Goal: Task Accomplishment & Management: Use online tool/utility

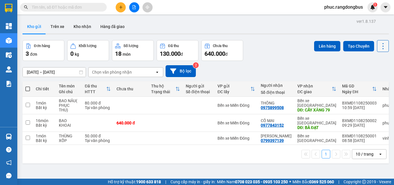
click at [379, 44] on icon at bounding box center [383, 46] width 8 height 8
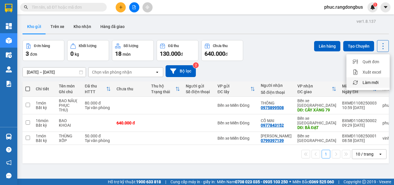
click at [375, 81] on span "Làm mới" at bounding box center [370, 83] width 16 height 6
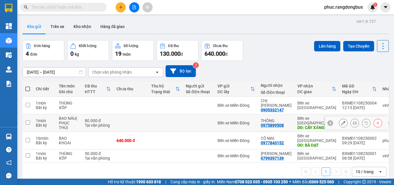
click at [30, 120] on input "checkbox" at bounding box center [28, 122] width 4 height 4
checkbox input "true"
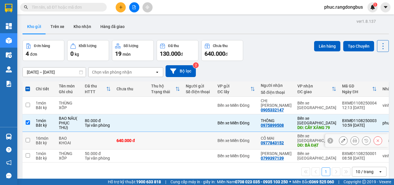
click at [30, 138] on input "checkbox" at bounding box center [28, 140] width 4 height 4
checkbox input "true"
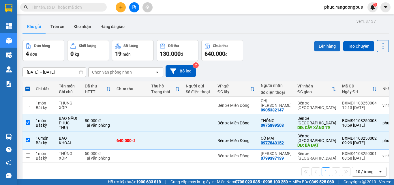
click at [321, 46] on button "Lên hàng" at bounding box center [327, 46] width 26 height 10
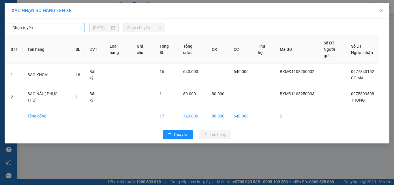
click at [64, 30] on span "Chọn tuyến" at bounding box center [46, 27] width 69 height 9
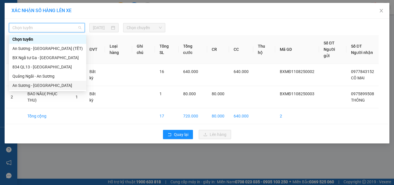
click at [45, 83] on div "An Sương - [GEOGRAPHIC_DATA]" at bounding box center [47, 85] width 70 height 6
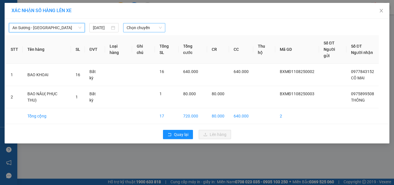
click at [130, 28] on span "Chọn chuyến" at bounding box center [143, 27] width 35 height 9
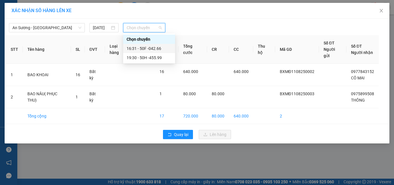
click at [160, 46] on div "16:31 - 50F -042.66" at bounding box center [148, 48] width 45 height 6
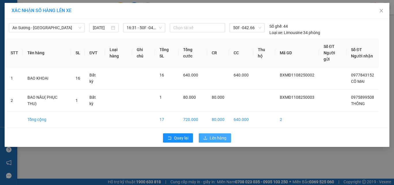
click at [222, 135] on span "Lên hàng" at bounding box center [217, 138] width 17 height 6
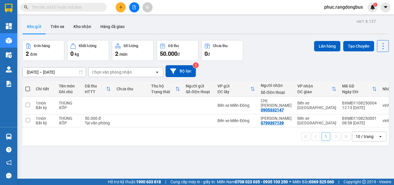
click at [121, 7] on icon "plus" at bounding box center [120, 6] width 0 height 3
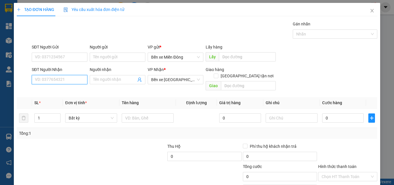
click at [66, 75] on input "SĐT Người Nhận" at bounding box center [60, 79] width 56 height 9
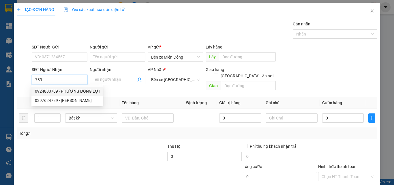
drag, startPoint x: 87, startPoint y: 88, endPoint x: 177, endPoint y: 114, distance: 93.5
click at [87, 88] on div "0924803789 - PHƯƠNG ĐỒNG LỢI" at bounding box center [67, 90] width 72 height 9
type input "0924803789"
type input "PHƯƠNG ĐỒNG LỢI"
type input "240.000"
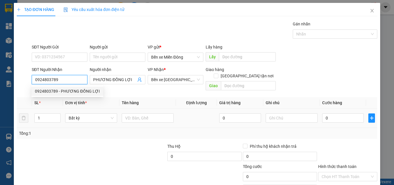
type input "240.000"
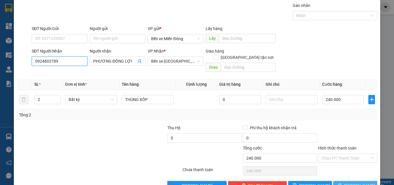
scroll to position [29, 0]
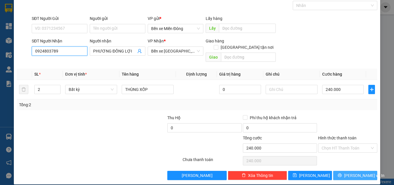
type input "0924803789"
click at [360, 172] on span "[PERSON_NAME] và In" at bounding box center [364, 175] width 40 height 6
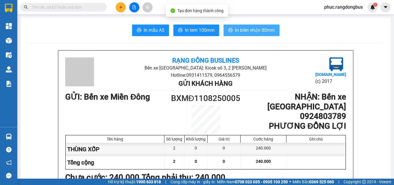
click at [235, 33] on span "In biên nhận 80mm" at bounding box center [255, 30] width 40 height 7
